Goal: Obtain resource: Download file/media

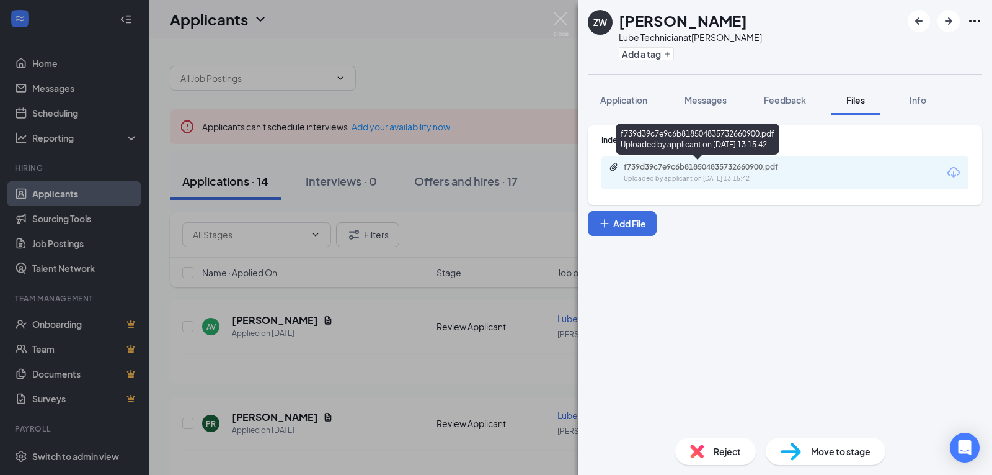
click at [617, 167] on icon "Paperclip" at bounding box center [613, 167] width 7 height 8
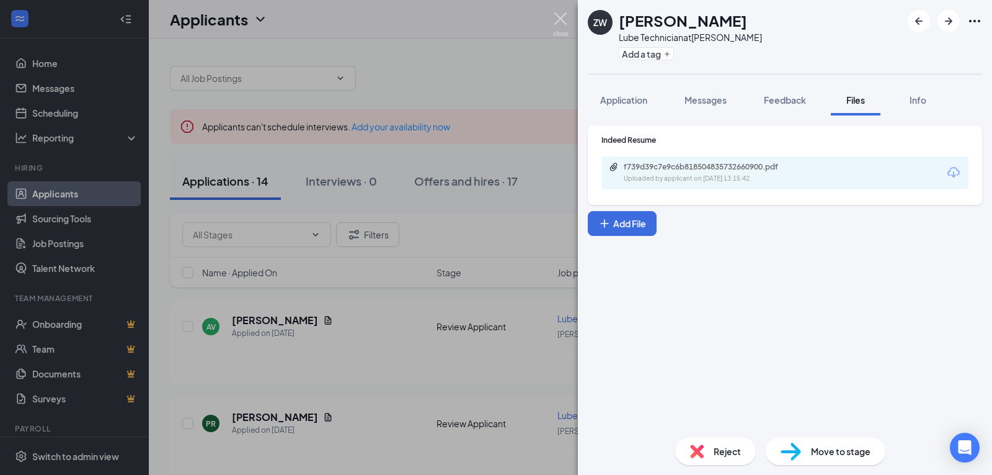
click at [555, 16] on img at bounding box center [561, 24] width 16 height 24
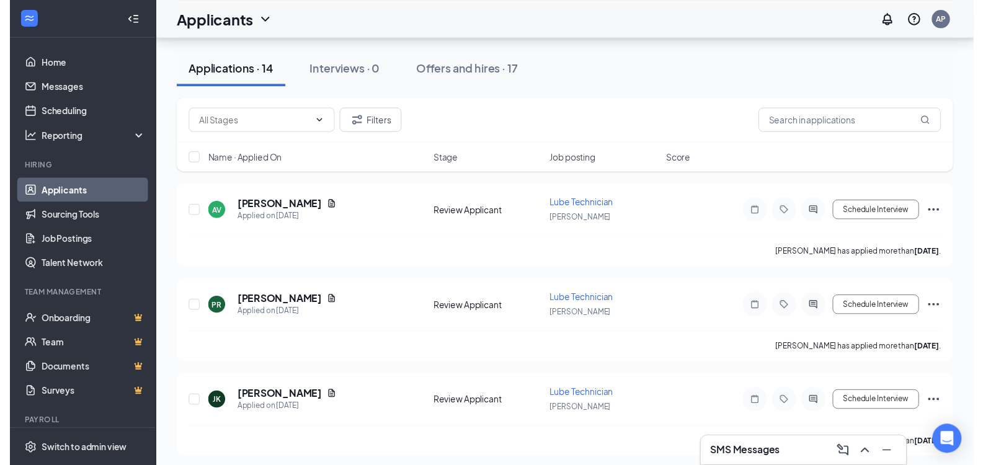
scroll to position [124, 0]
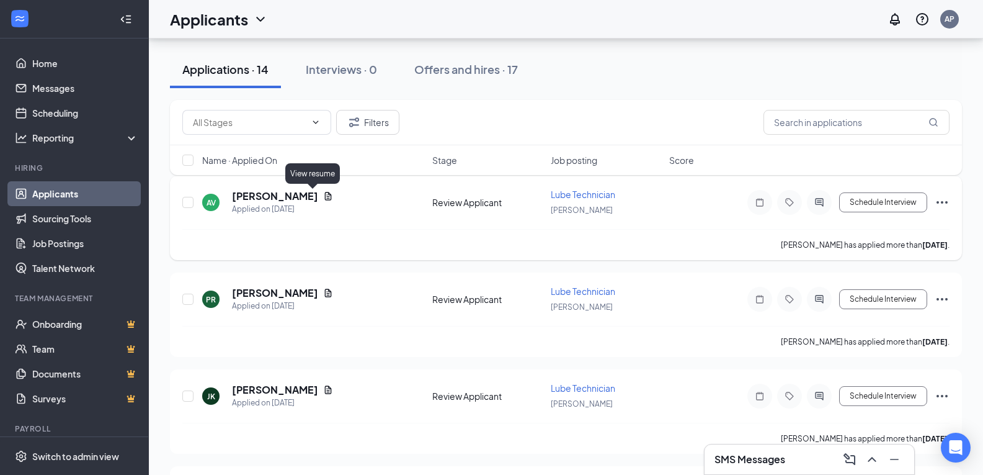
click at [323, 193] on icon "Document" at bounding box center [328, 196] width 10 height 10
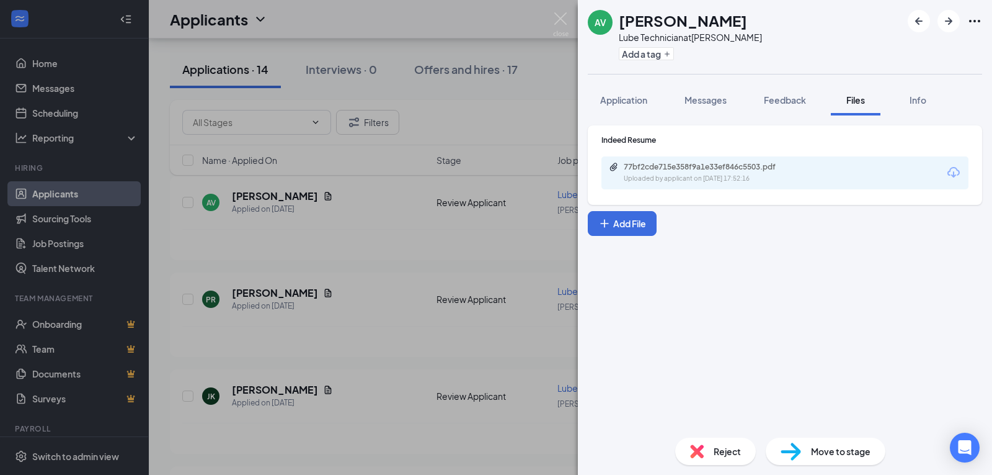
click at [690, 163] on div "77bf2cde715e358f9a1e33ef846c5503.pdf" at bounding box center [711, 167] width 174 height 10
click at [558, 14] on img at bounding box center [561, 24] width 16 height 24
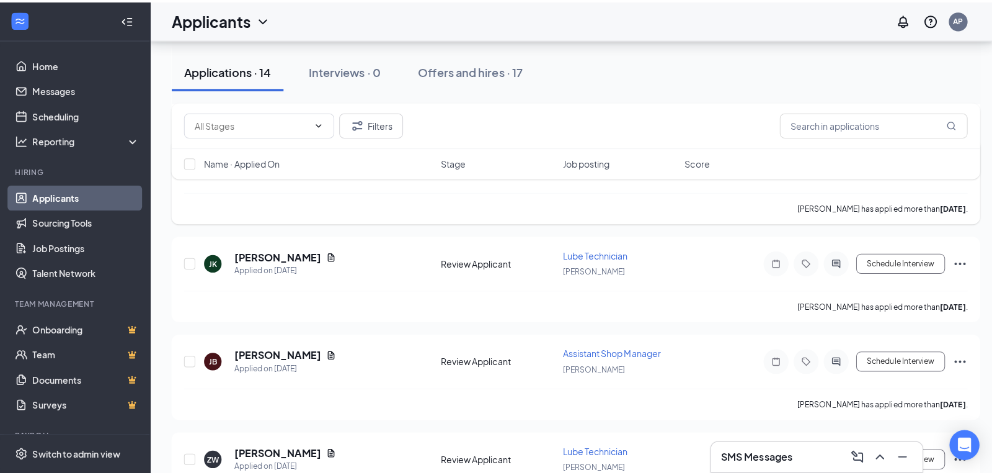
scroll to position [186, 0]
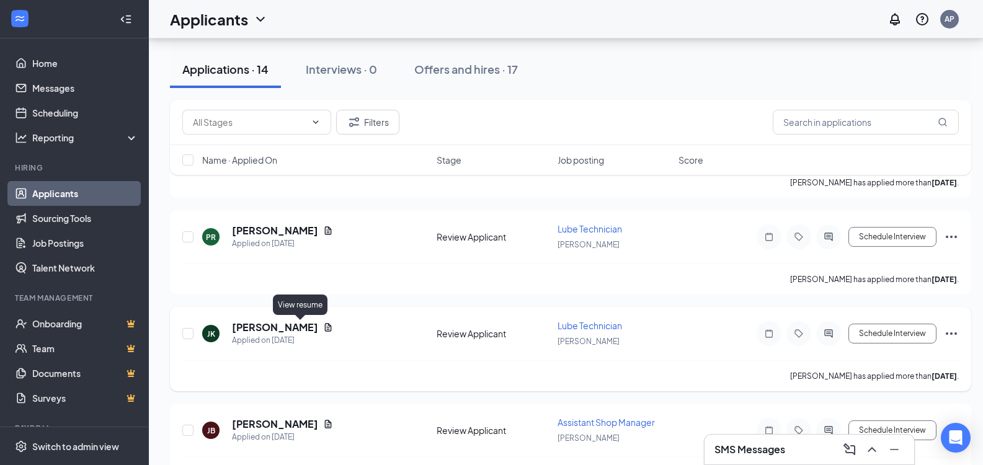
click at [323, 324] on icon "Document" at bounding box center [328, 328] width 10 height 10
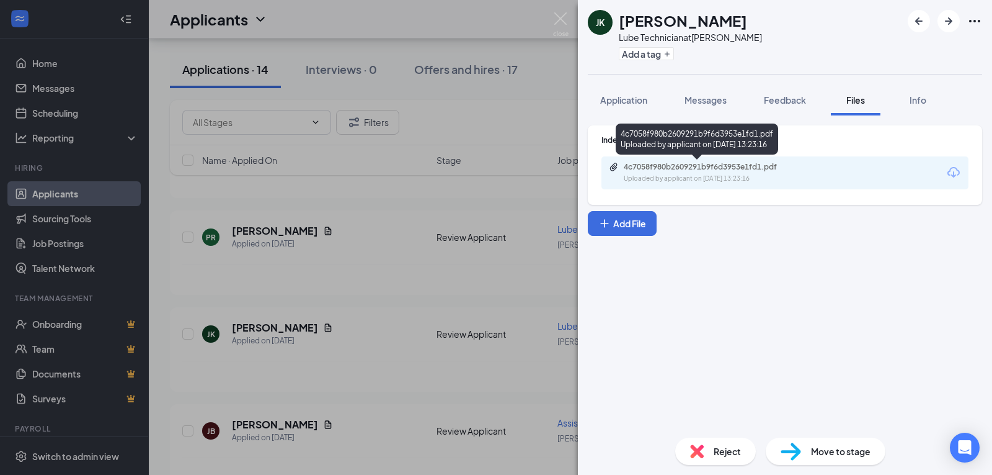
click at [648, 172] on div "4c7058f980b2609291b9f6d3953e1fd1.pdf Uploaded by applicant on [DATE] 13:23:16" at bounding box center [709, 173] width 201 height 22
